Goal: Communication & Community: Answer question/provide support

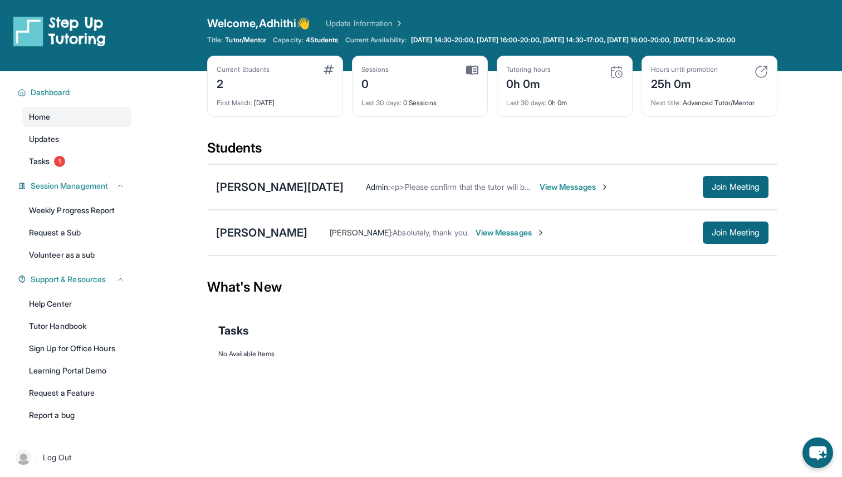
click at [540, 192] on span "View Messages" at bounding box center [575, 187] width 70 height 11
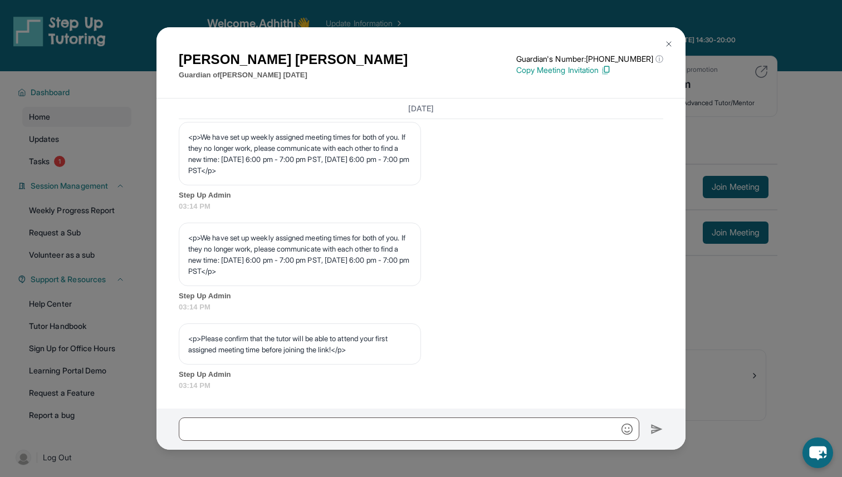
scroll to position [80, 0]
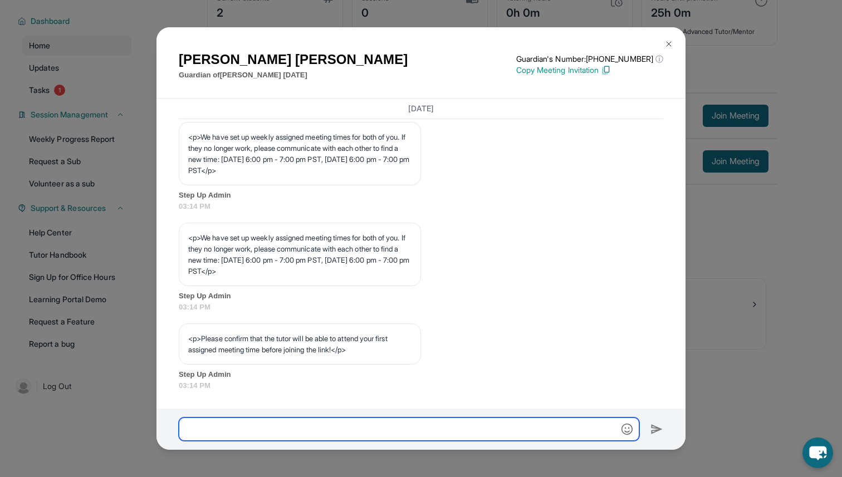
click at [292, 434] on input "text" at bounding box center [409, 429] width 461 height 23
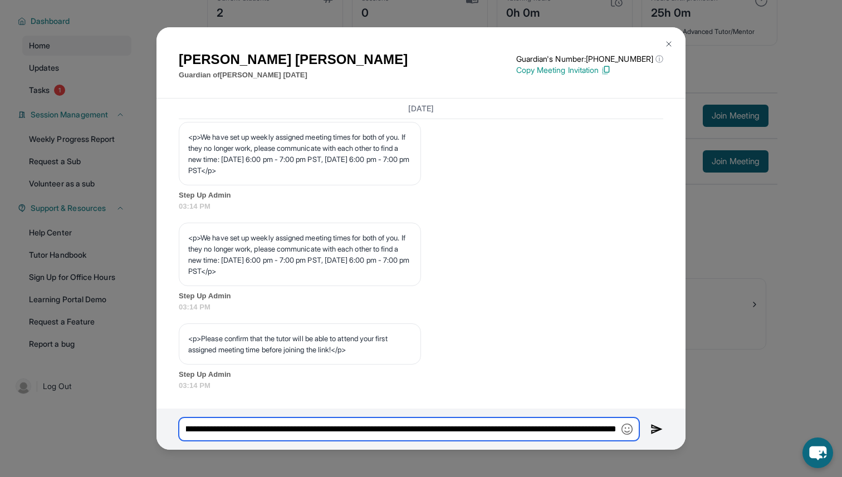
scroll to position [0, 287]
type input "**********"
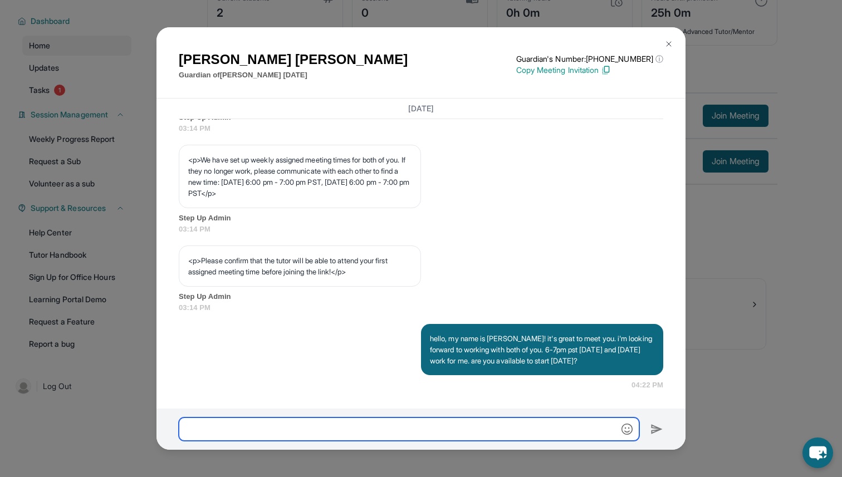
scroll to position [620, 0]
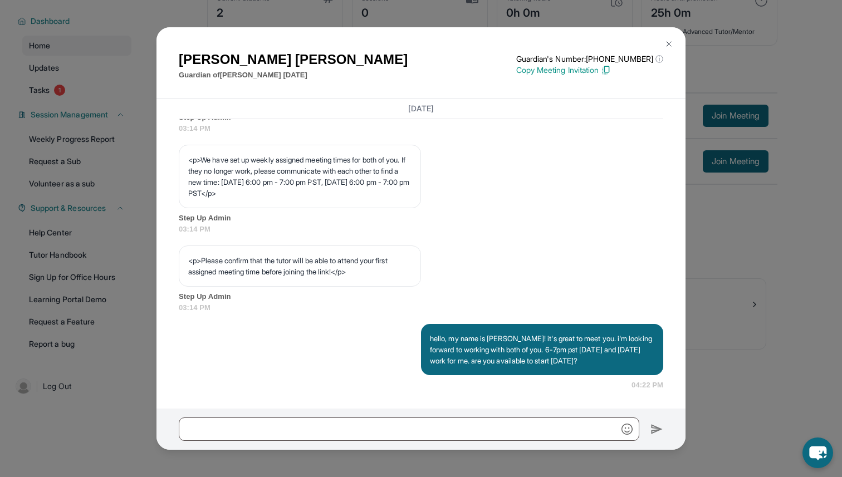
click at [715, 341] on div "Ingrid Linares Guardian of Xavier Makara Guardian's Number: +16892103880 ⓘ This…" at bounding box center [421, 238] width 842 height 477
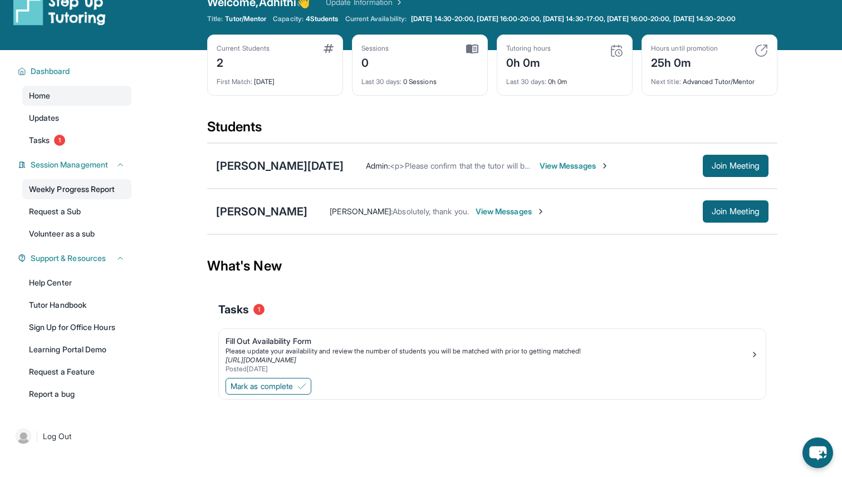
scroll to position [0, 0]
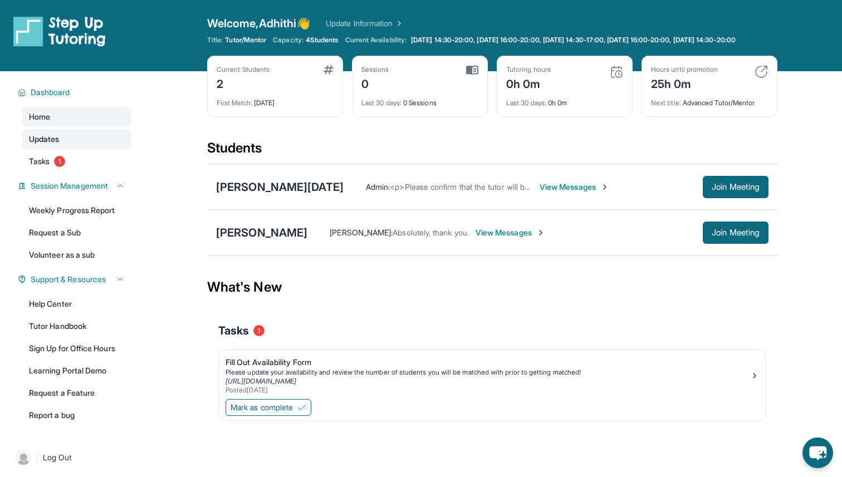
click at [85, 148] on link "Updates" at bounding box center [76, 139] width 109 height 20
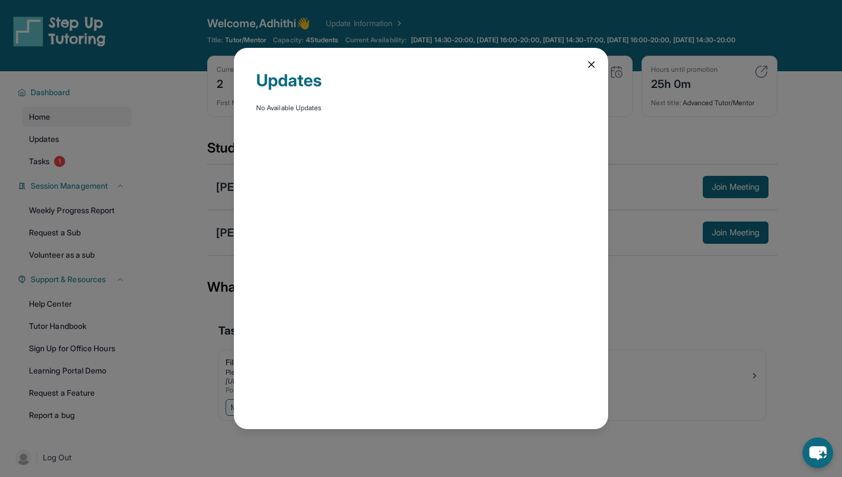
click at [594, 65] on icon at bounding box center [591, 64] width 11 height 11
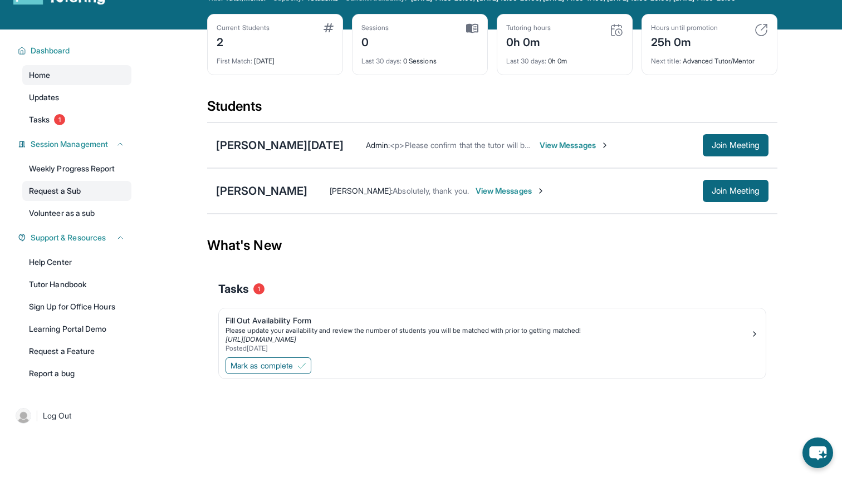
scroll to position [42, 0]
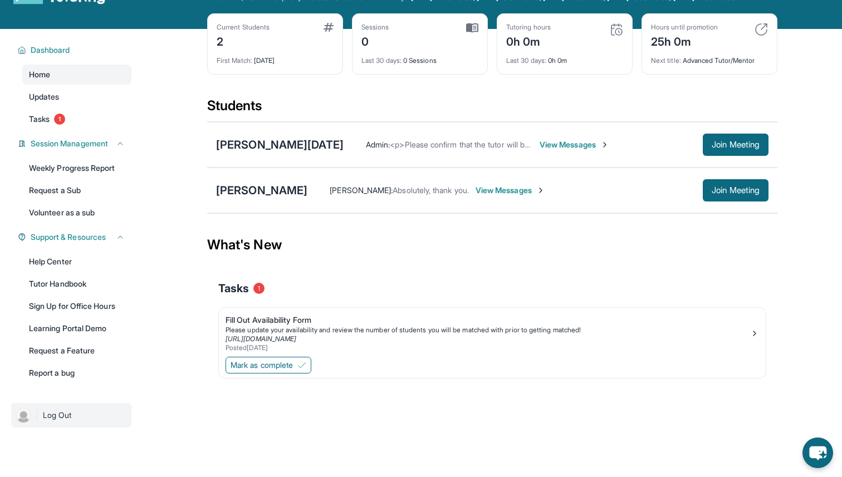
click at [26, 423] on img at bounding box center [24, 416] width 16 height 16
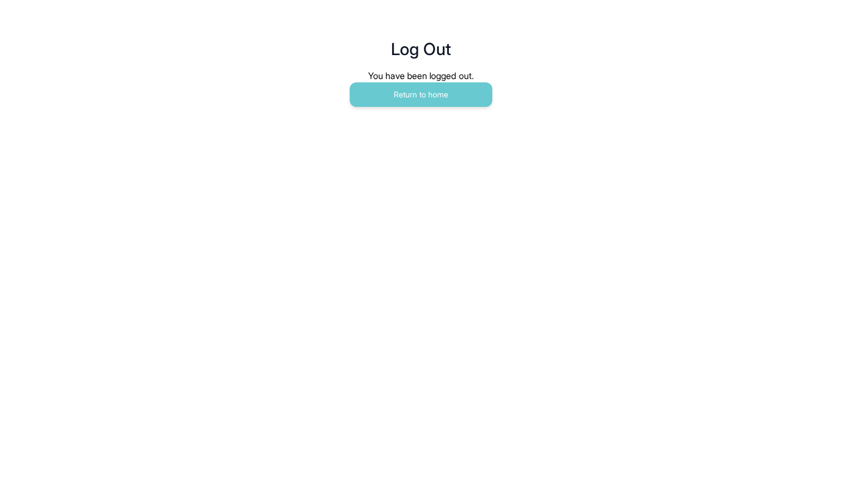
click at [419, 110] on main "Log Out You have been logged out. Return to home" at bounding box center [421, 61] width 570 height 123
click at [433, 95] on button "Return to home" at bounding box center [421, 94] width 143 height 25
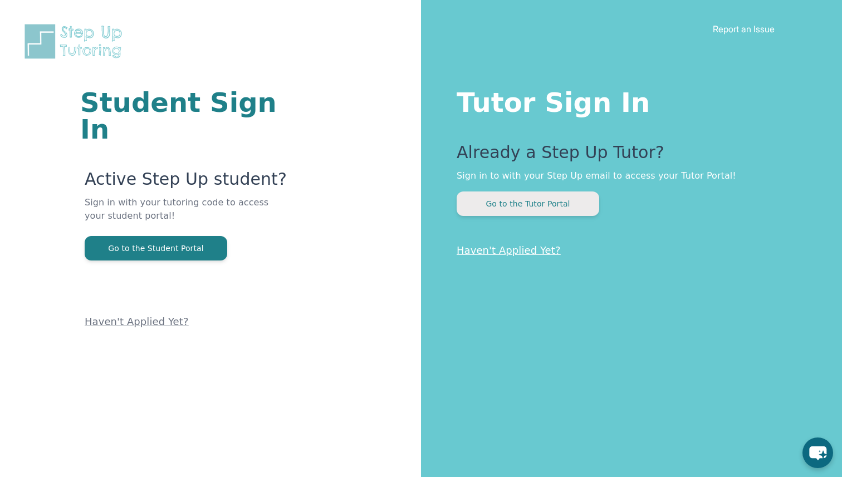
click at [501, 209] on button "Go to the Tutor Portal" at bounding box center [528, 204] width 143 height 25
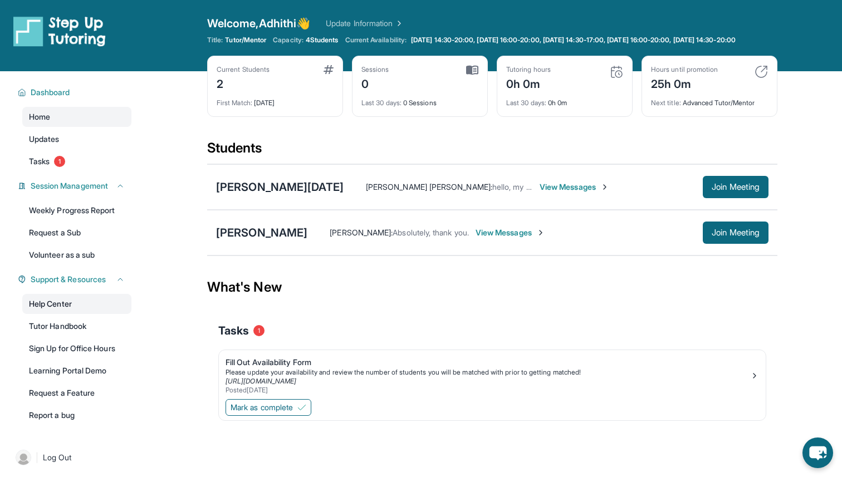
click at [83, 314] on link "Help Center" at bounding box center [76, 304] width 109 height 20
click at [105, 26] on img at bounding box center [59, 31] width 92 height 31
